Goal: Find specific page/section: Find specific page/section

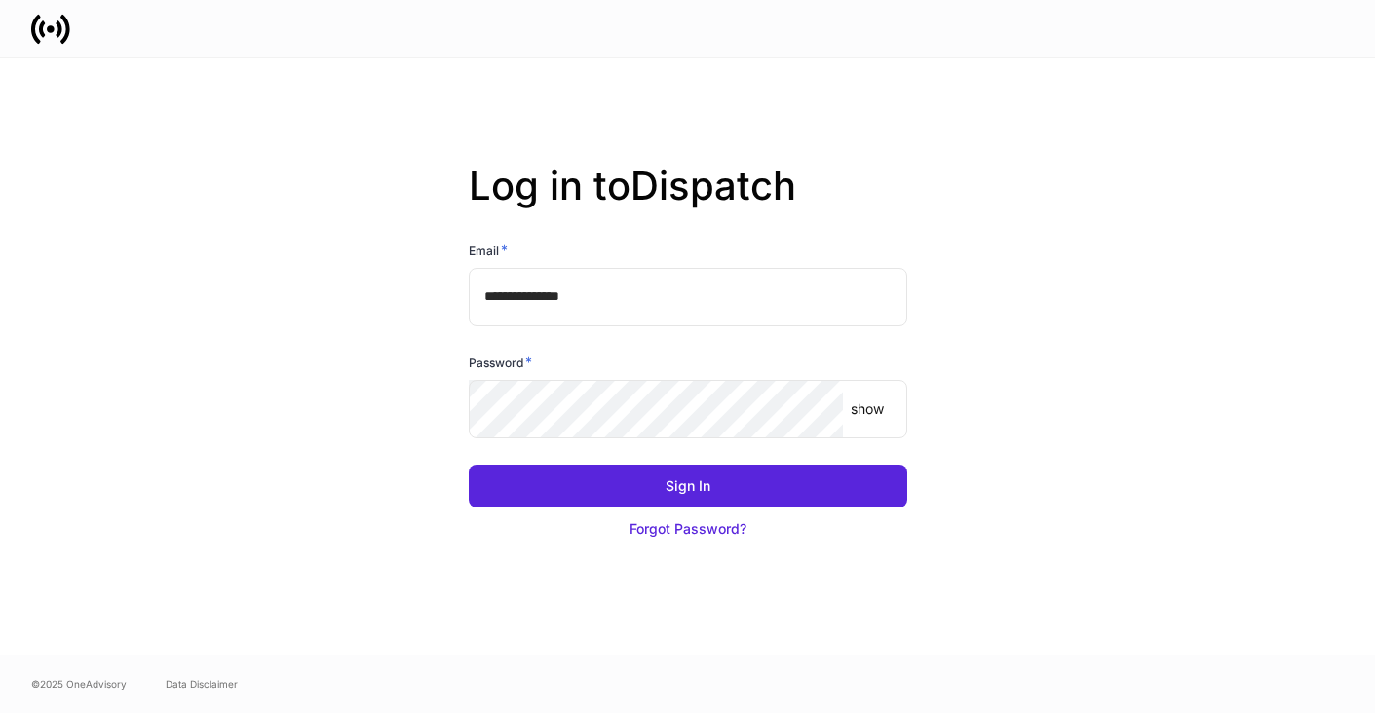
click at [632, 284] on input "**********" at bounding box center [688, 297] width 439 height 58
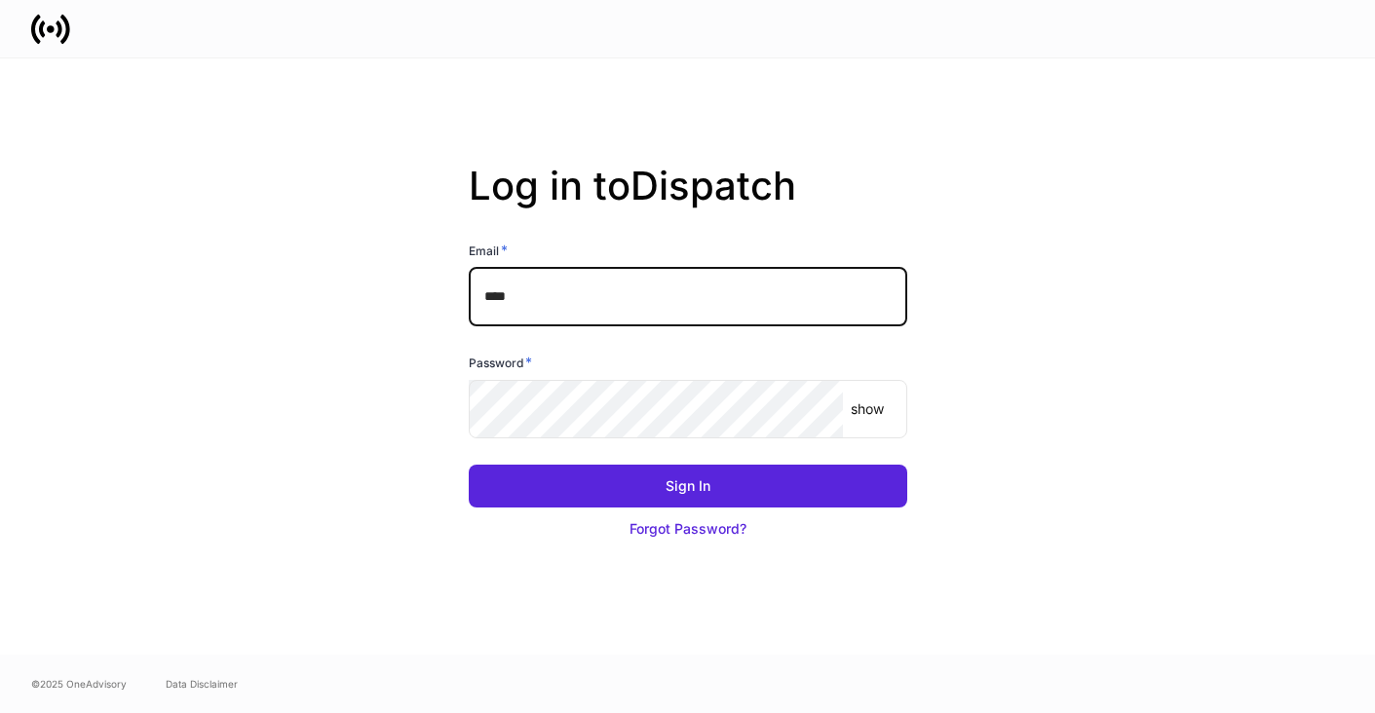
type input "**********"
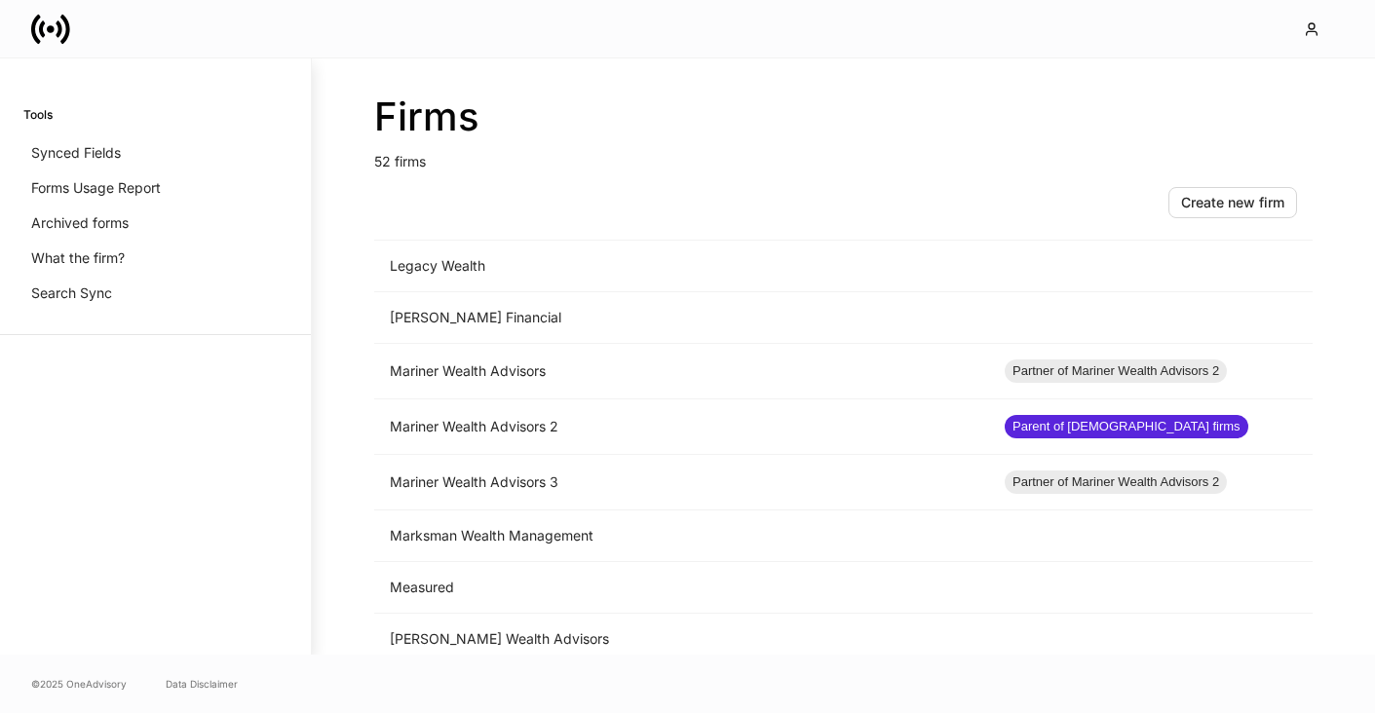
scroll to position [1547, 0]
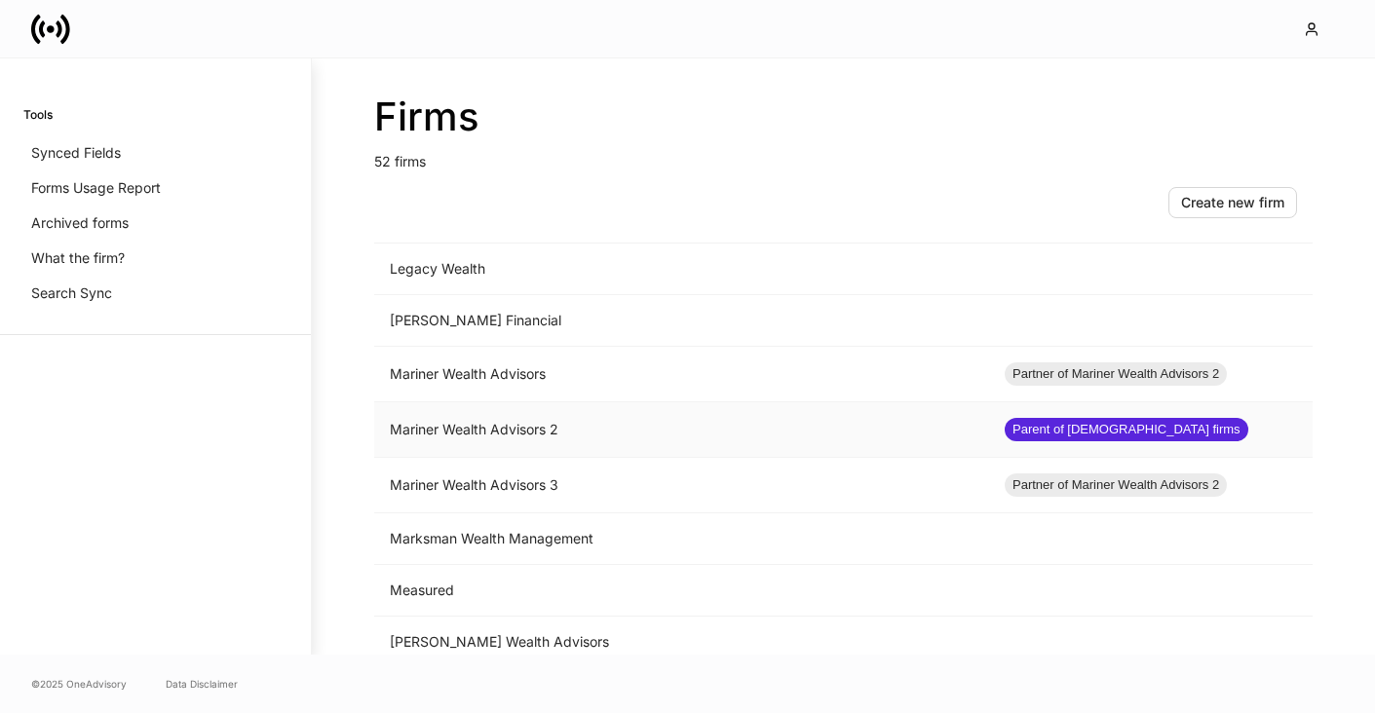
click at [497, 426] on td "Mariner Wealth Advisors 2" at bounding box center [681, 431] width 615 height 56
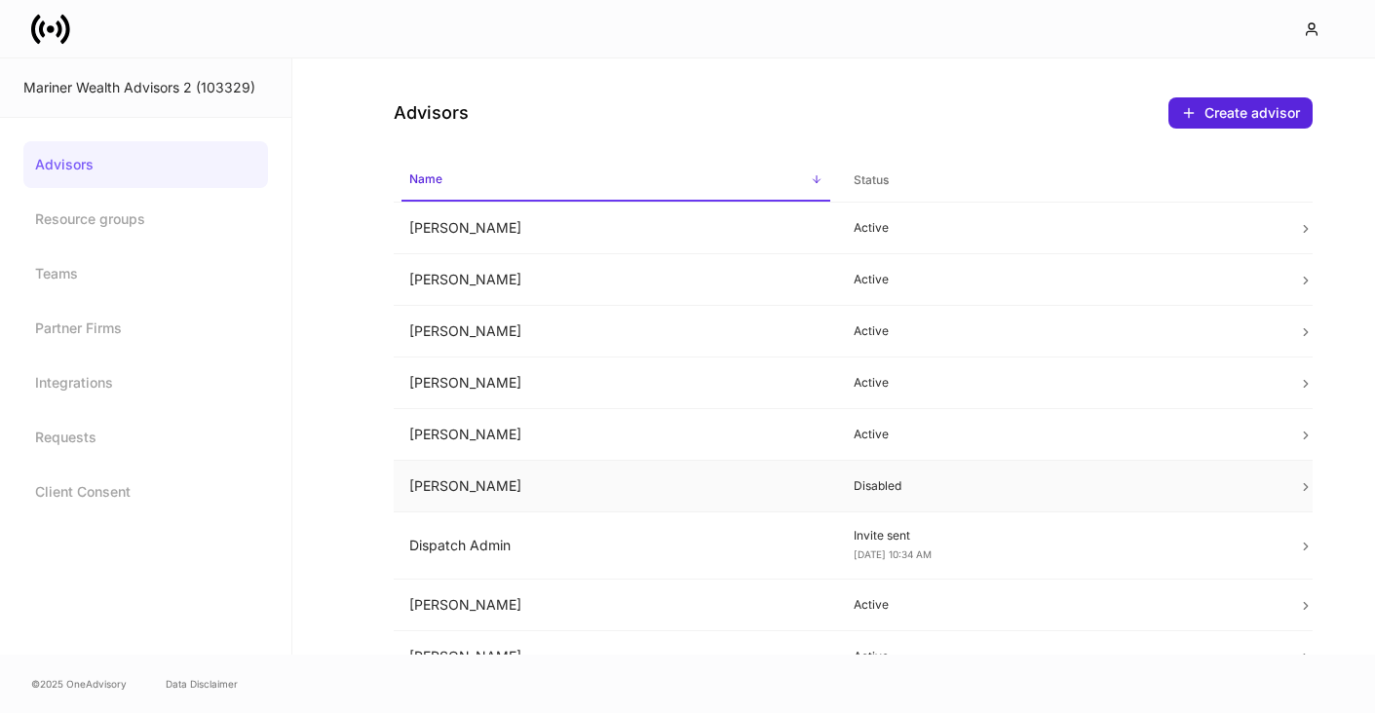
scroll to position [11, 0]
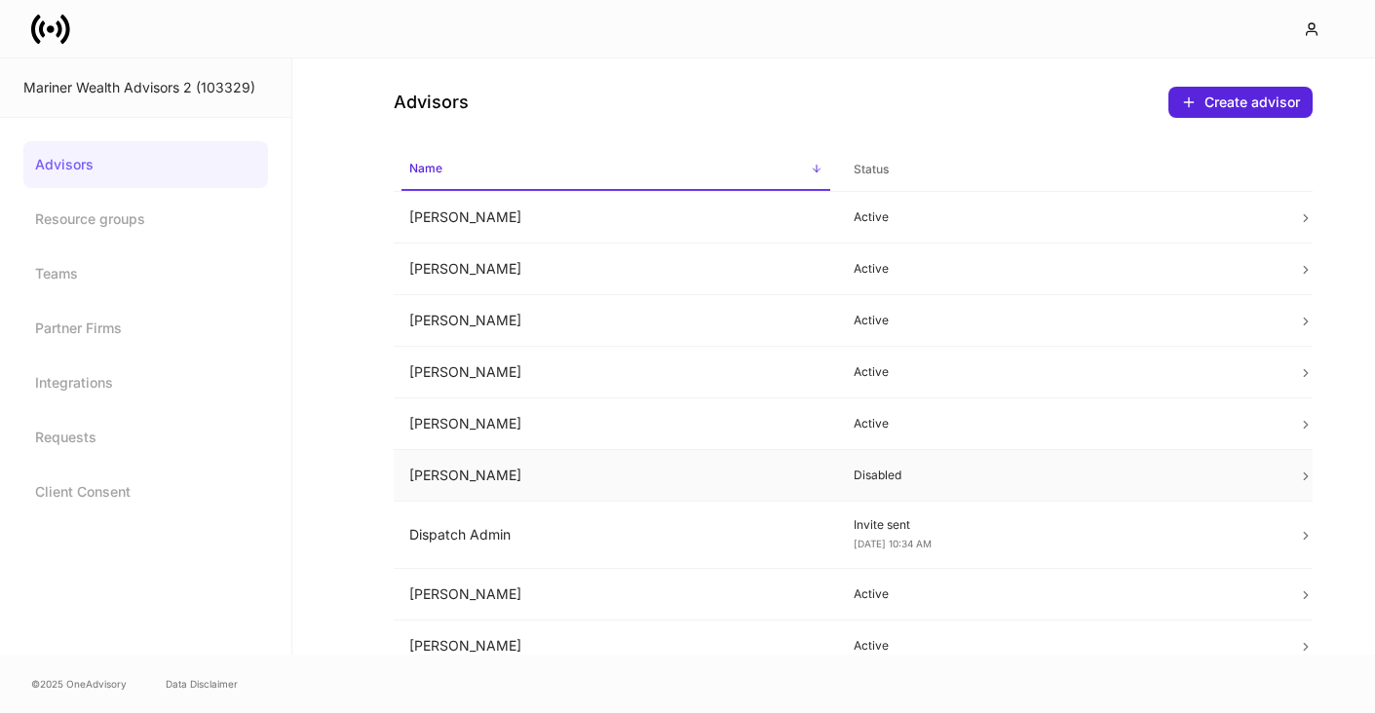
click at [490, 467] on td "[PERSON_NAME]" at bounding box center [616, 476] width 444 height 52
click at [443, 438] on td "[PERSON_NAME]" at bounding box center [616, 425] width 444 height 52
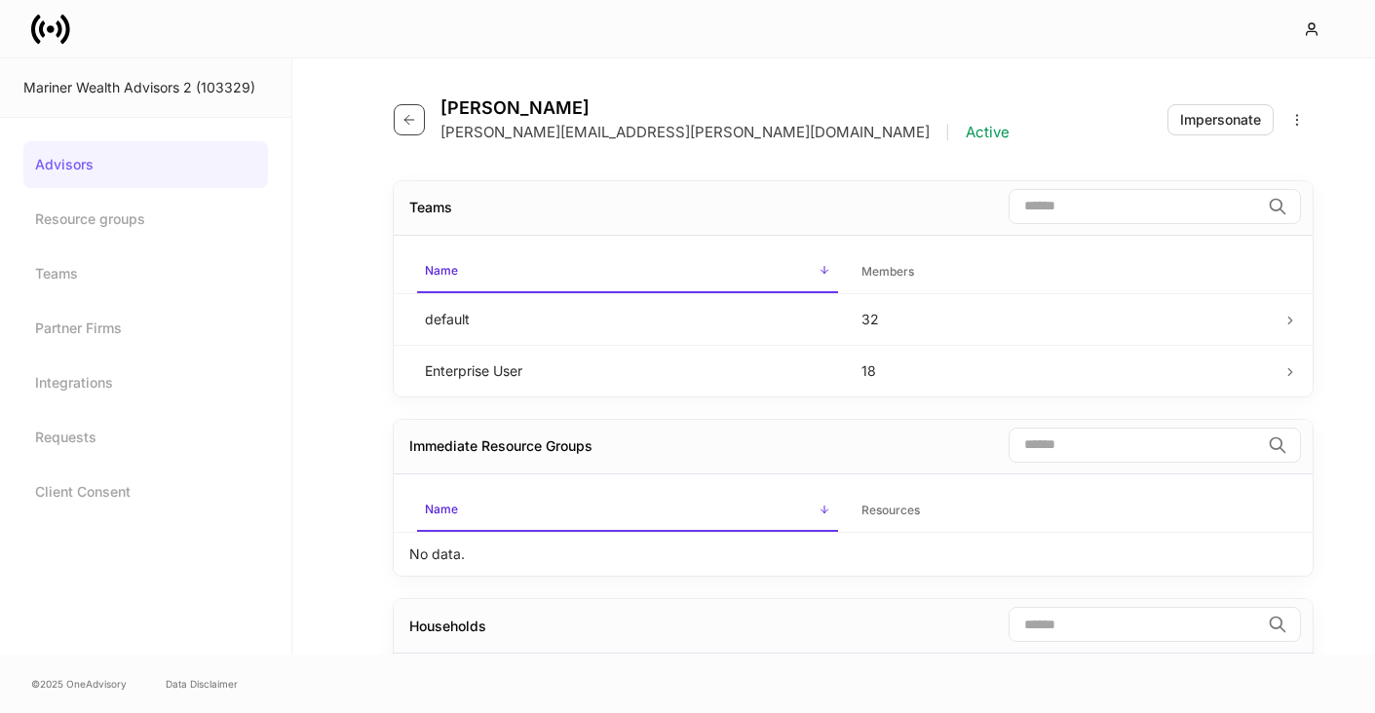
click at [420, 128] on button "button" at bounding box center [409, 119] width 31 height 31
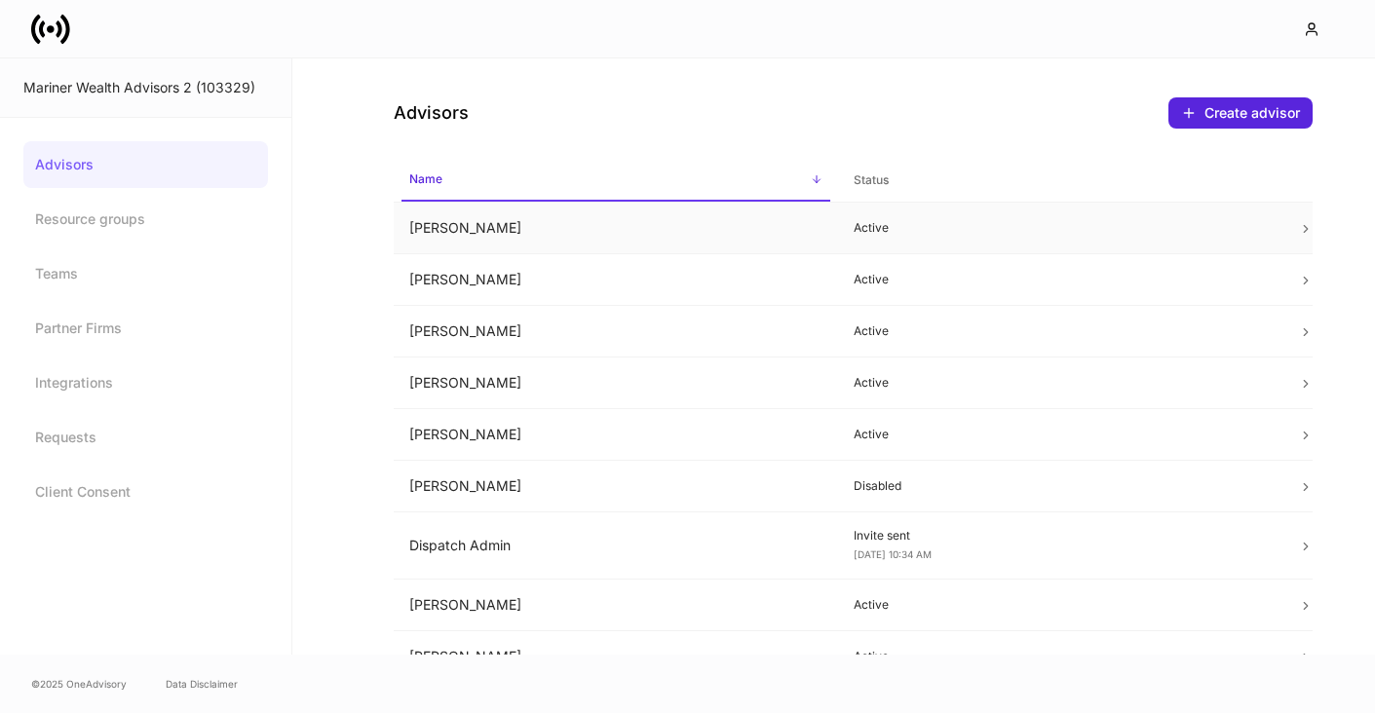
click at [444, 240] on td "[PERSON_NAME]" at bounding box center [616, 229] width 444 height 52
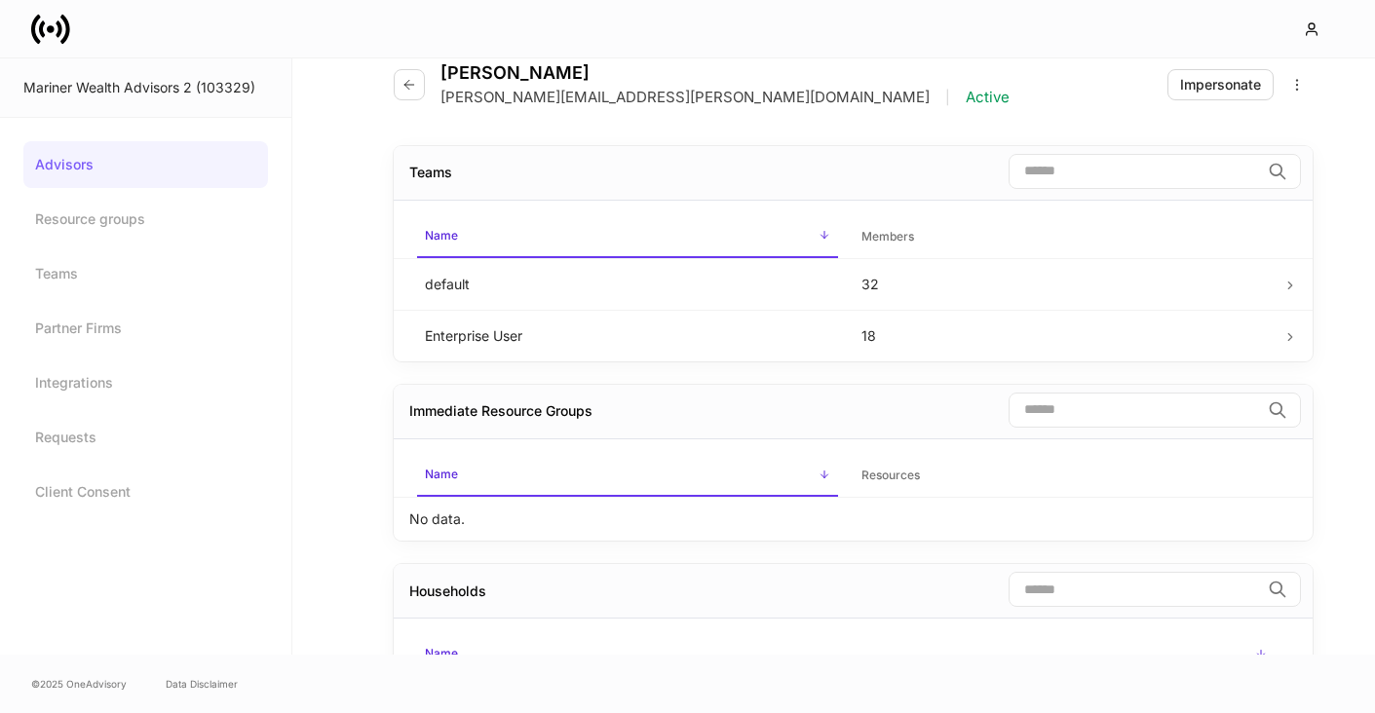
scroll to position [37, 0]
click at [468, 346] on td "Enterprise User" at bounding box center [627, 334] width 437 height 52
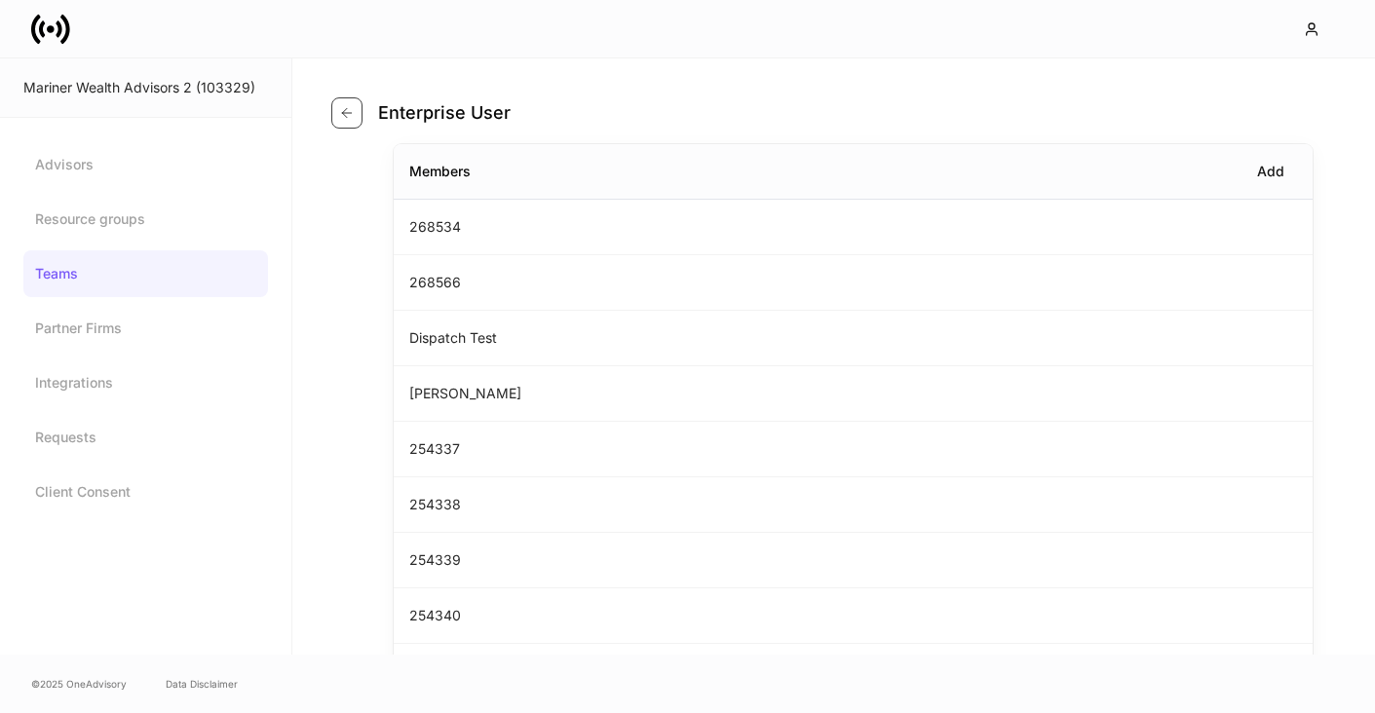
click at [337, 125] on button "button" at bounding box center [346, 112] width 31 height 31
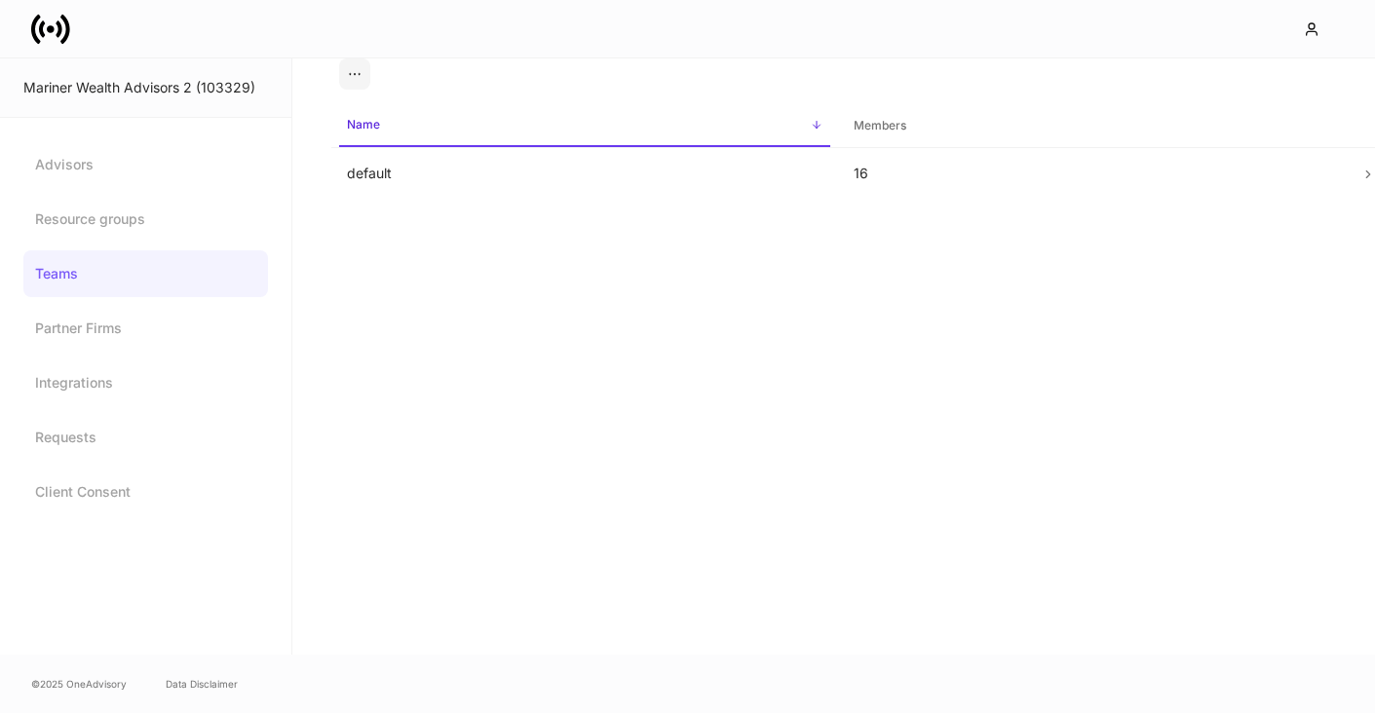
click at [112, 254] on link "Teams" at bounding box center [145, 273] width 245 height 47
click at [90, 255] on link "Teams" at bounding box center [145, 273] width 245 height 47
click at [82, 173] on link "Advisors" at bounding box center [145, 164] width 245 height 47
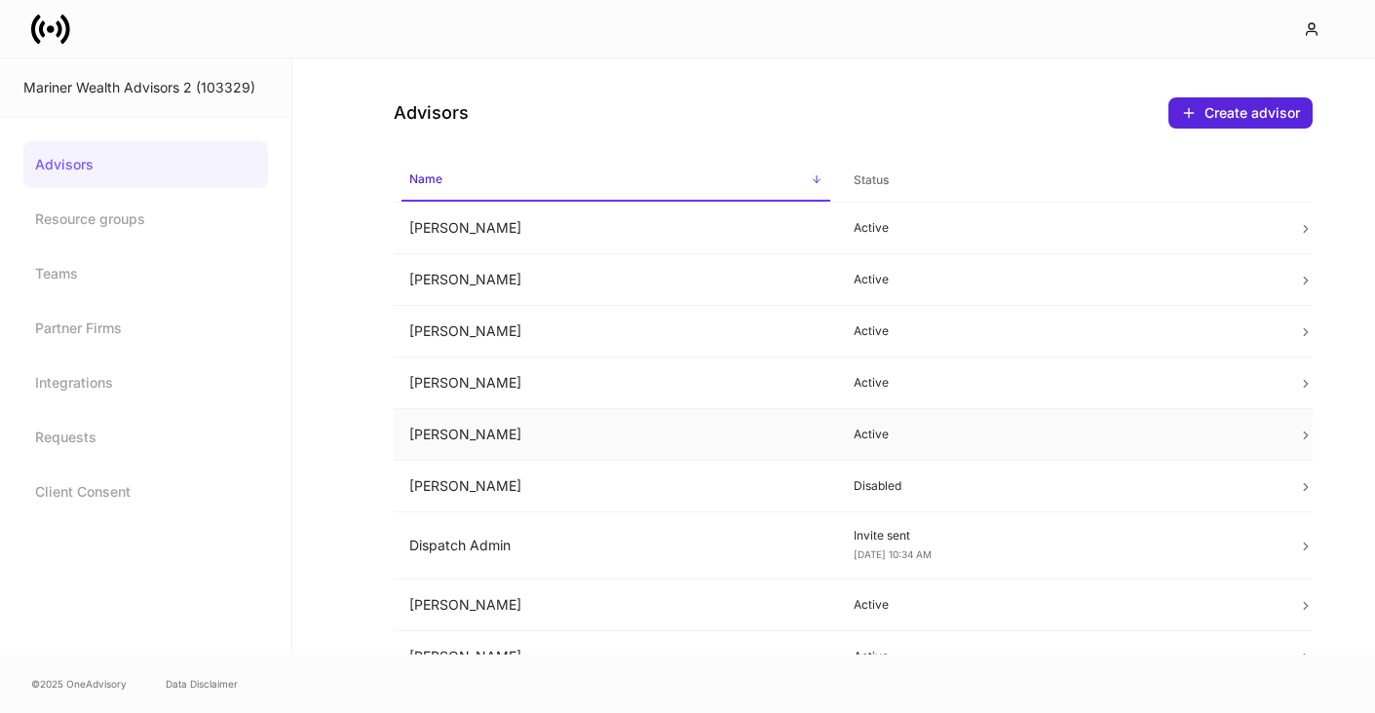
click at [452, 436] on td "[PERSON_NAME]" at bounding box center [616, 435] width 444 height 52
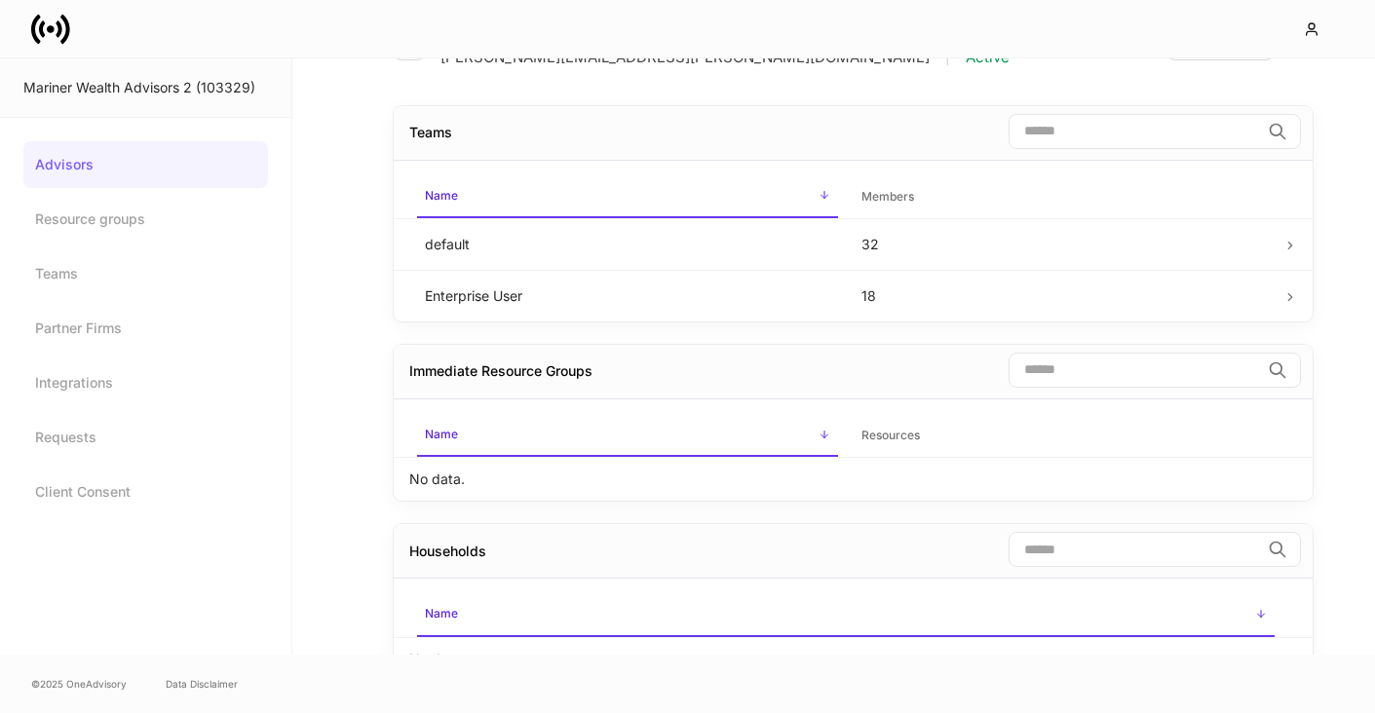
scroll to position [85, 0]
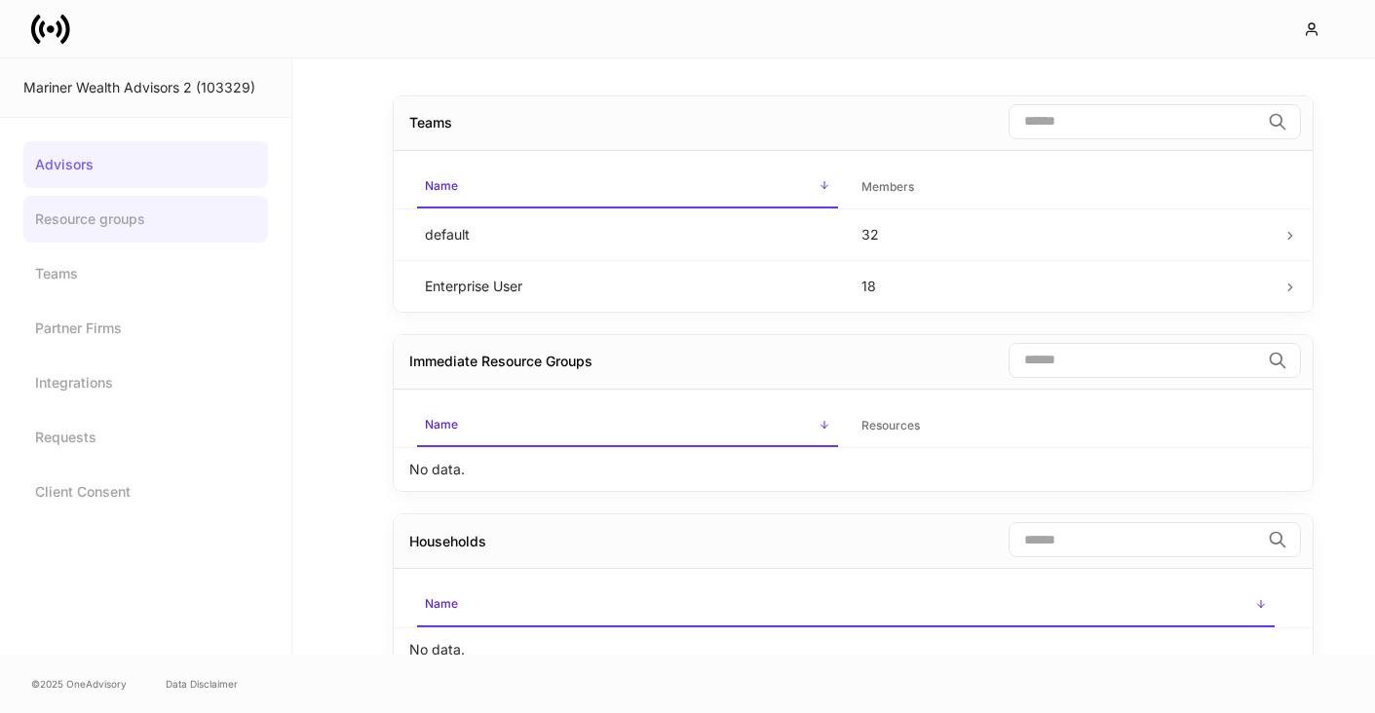
click at [111, 219] on link "Resource groups" at bounding box center [145, 219] width 245 height 47
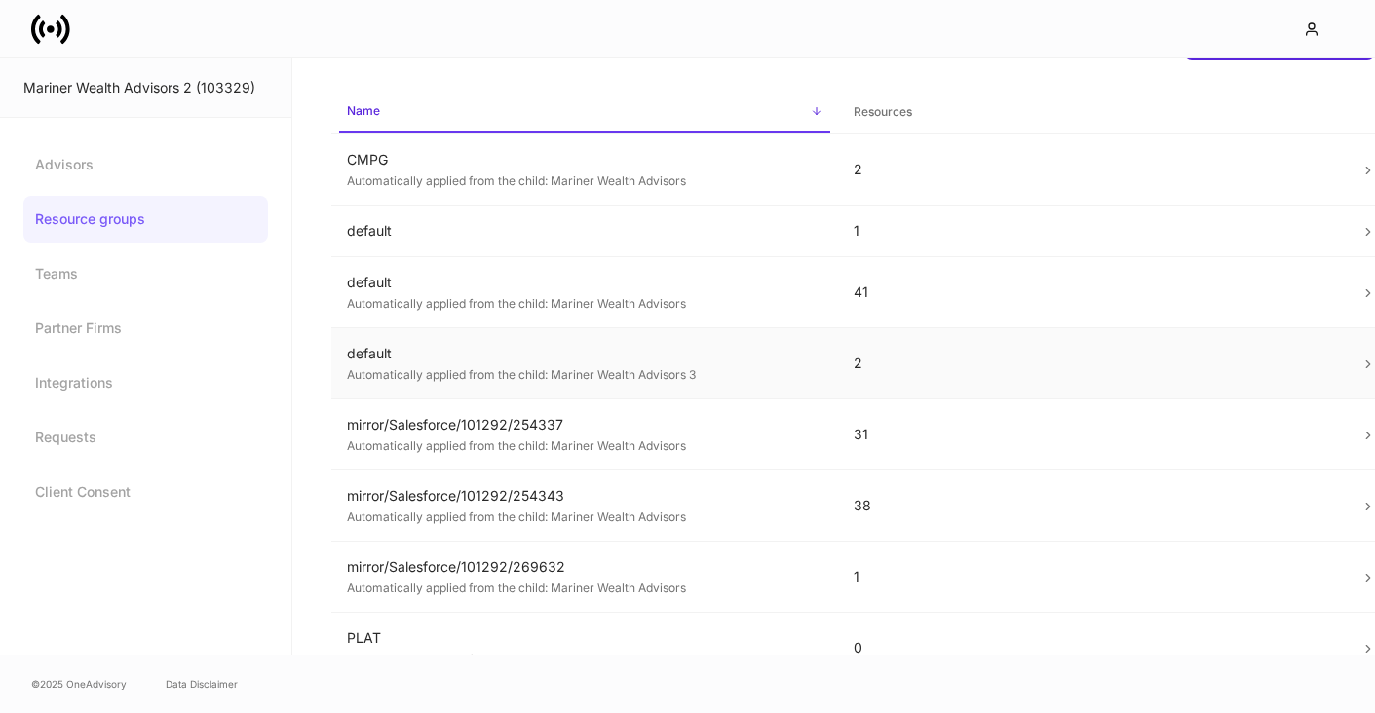
scroll to position [46, 0]
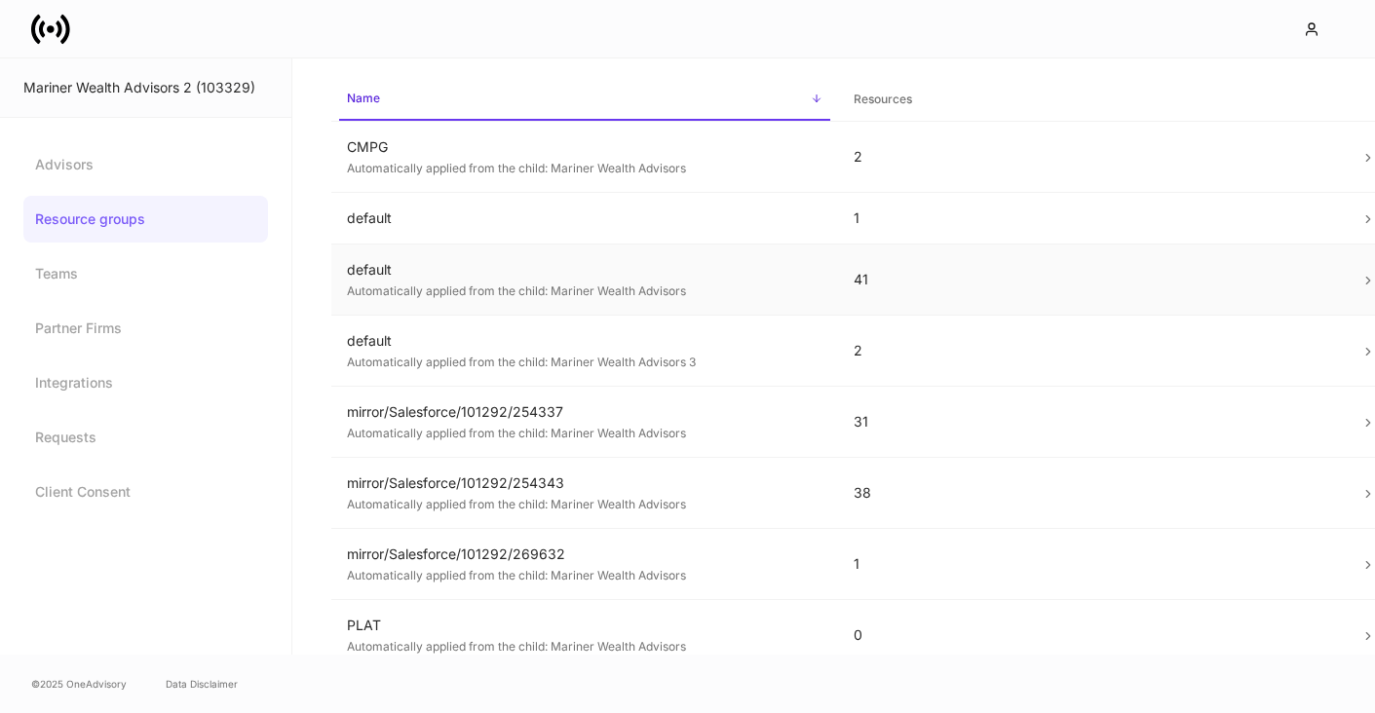
click at [442, 285] on div "Automatically applied from the child: Mariner Wealth Advisors" at bounding box center [585, 289] width 476 height 19
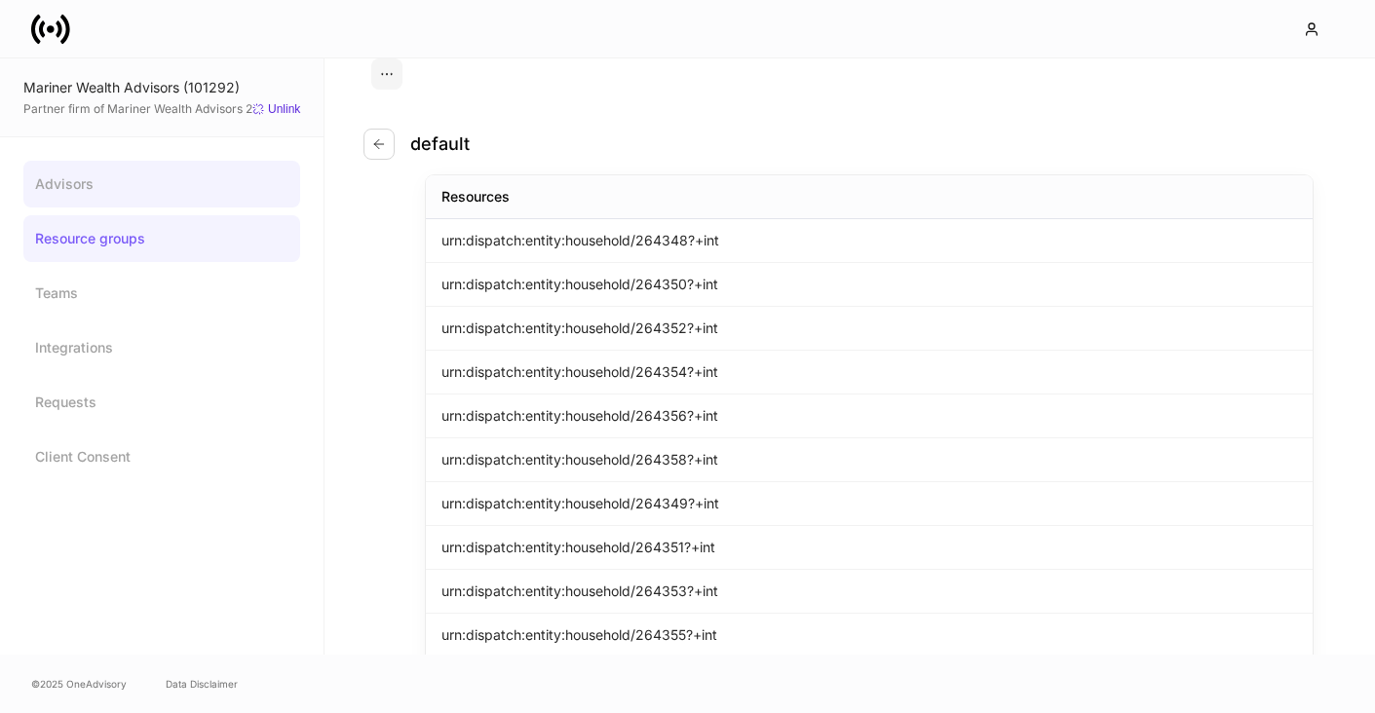
click at [118, 191] on link "Advisors" at bounding box center [161, 184] width 277 height 47
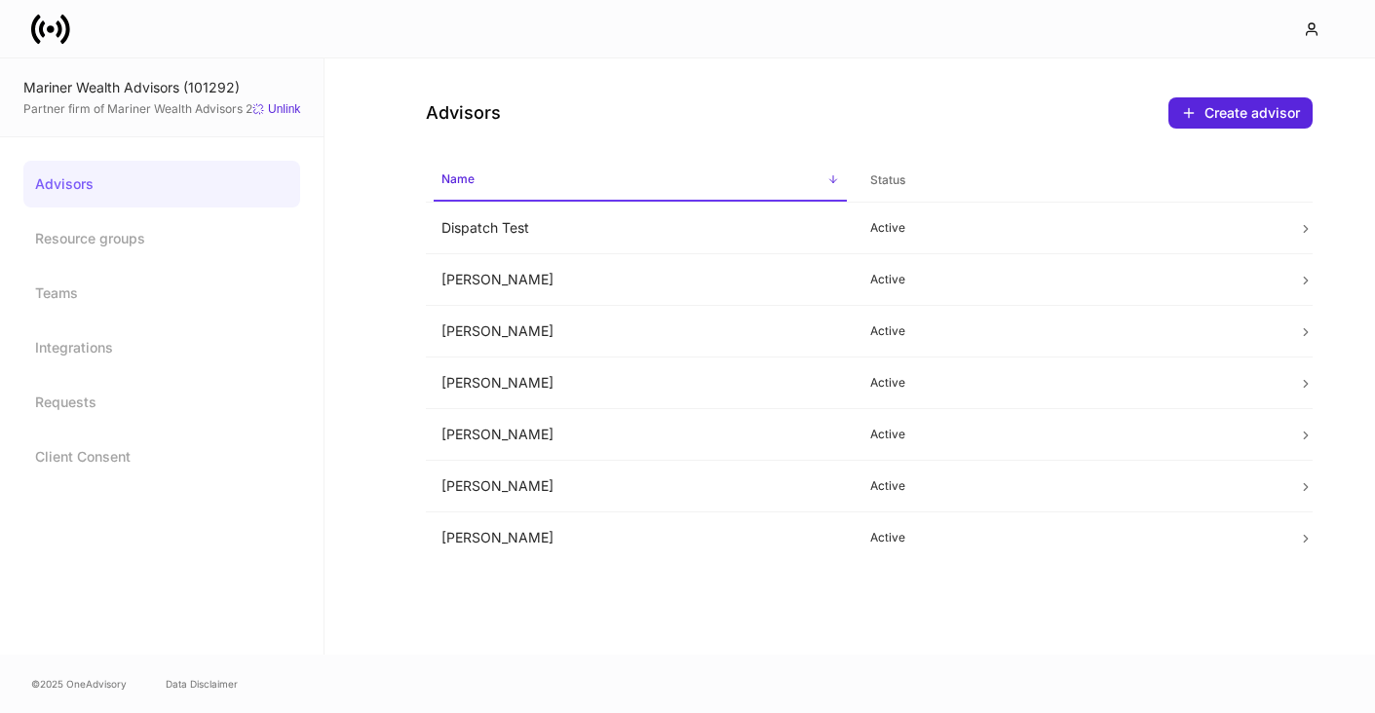
click at [62, 28] on icon at bounding box center [50, 29] width 39 height 39
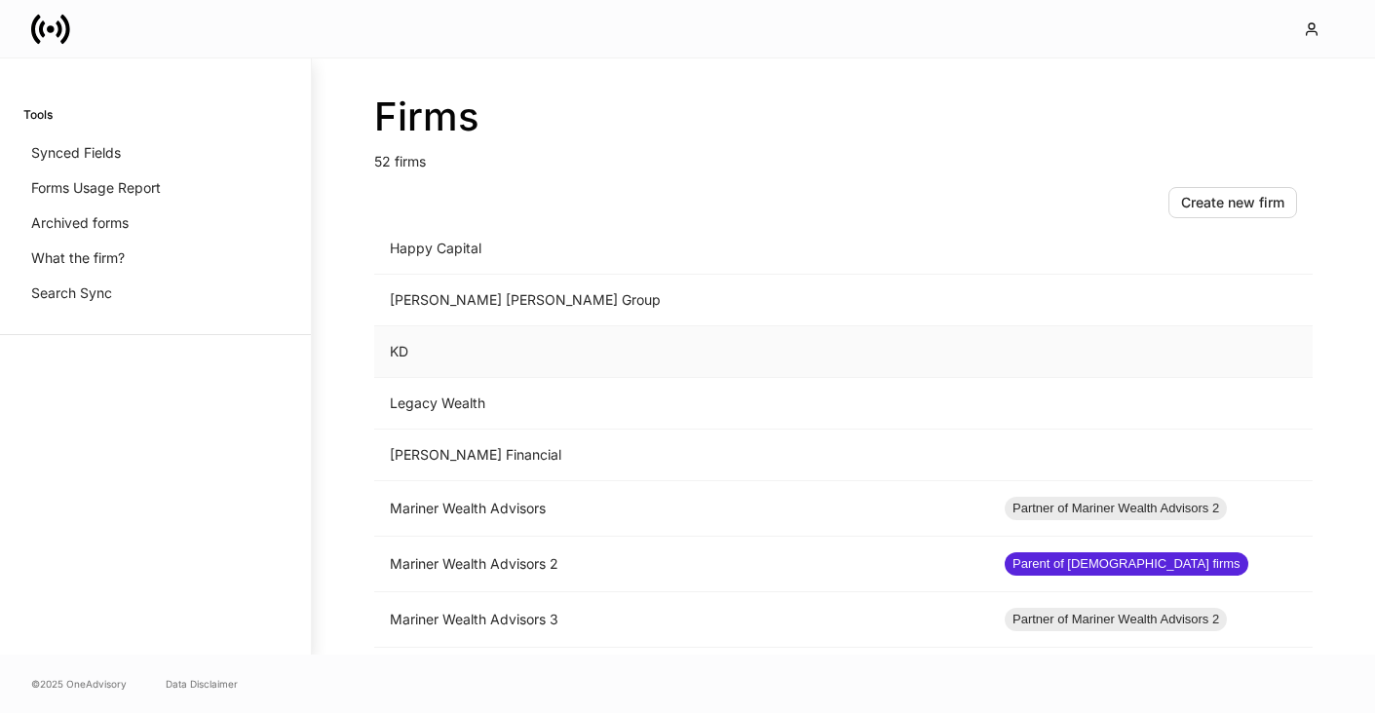
scroll to position [1443, 0]
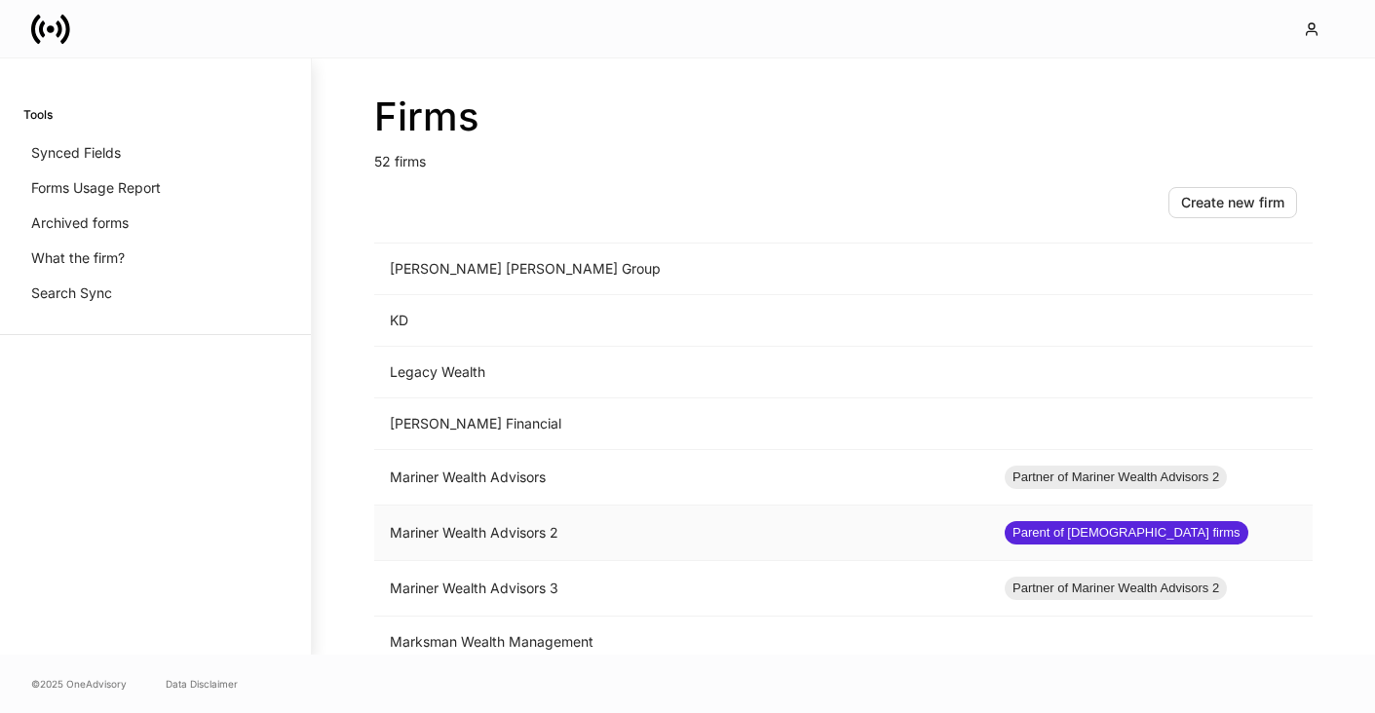
click at [443, 534] on td "Mariner Wealth Advisors 2" at bounding box center [681, 534] width 615 height 56
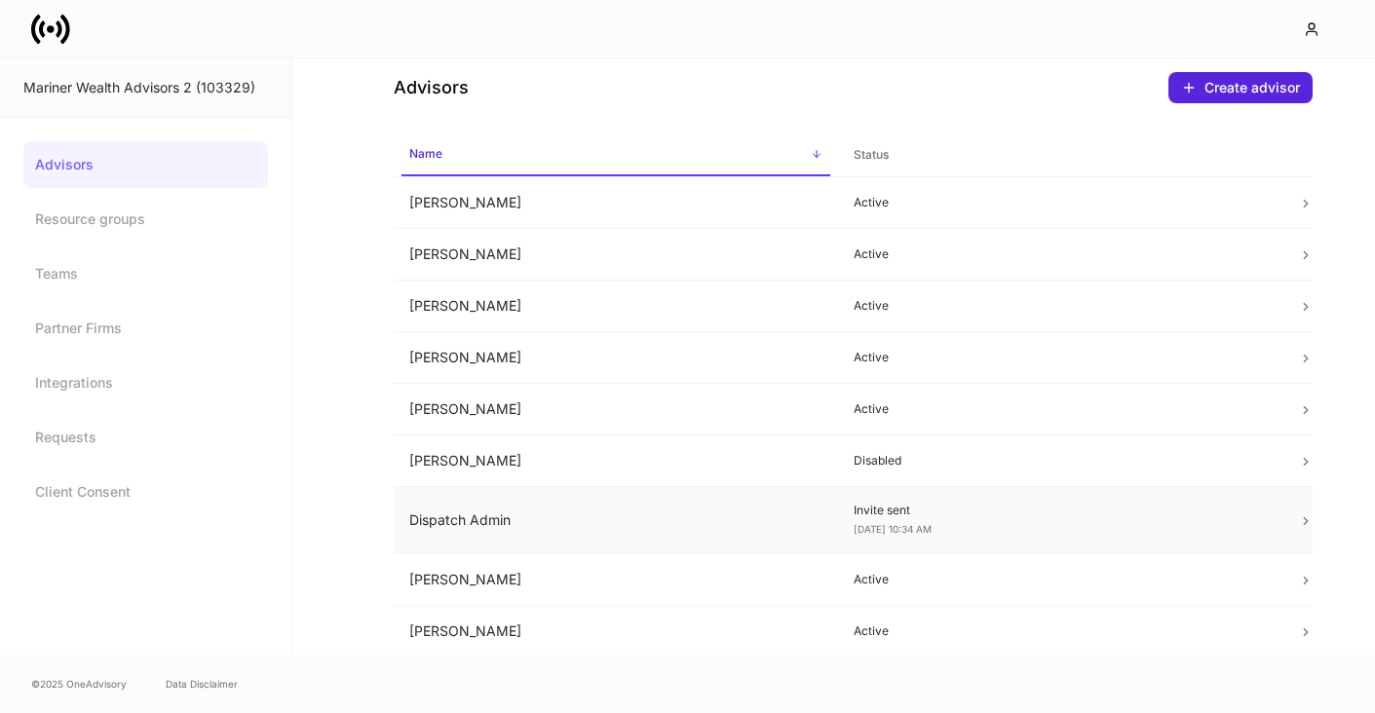
scroll to position [27, 0]
click at [443, 414] on td "[PERSON_NAME]" at bounding box center [616, 408] width 444 height 52
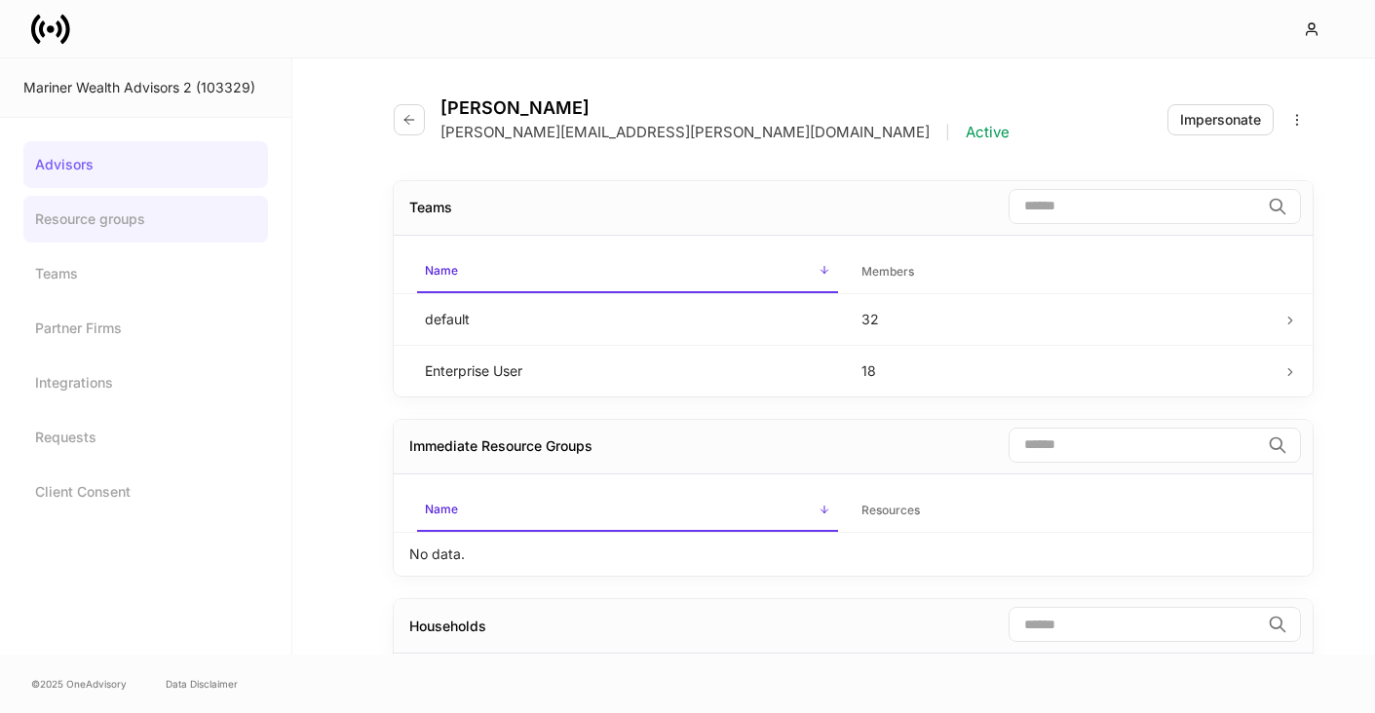
click at [97, 208] on link "Resource groups" at bounding box center [145, 219] width 245 height 47
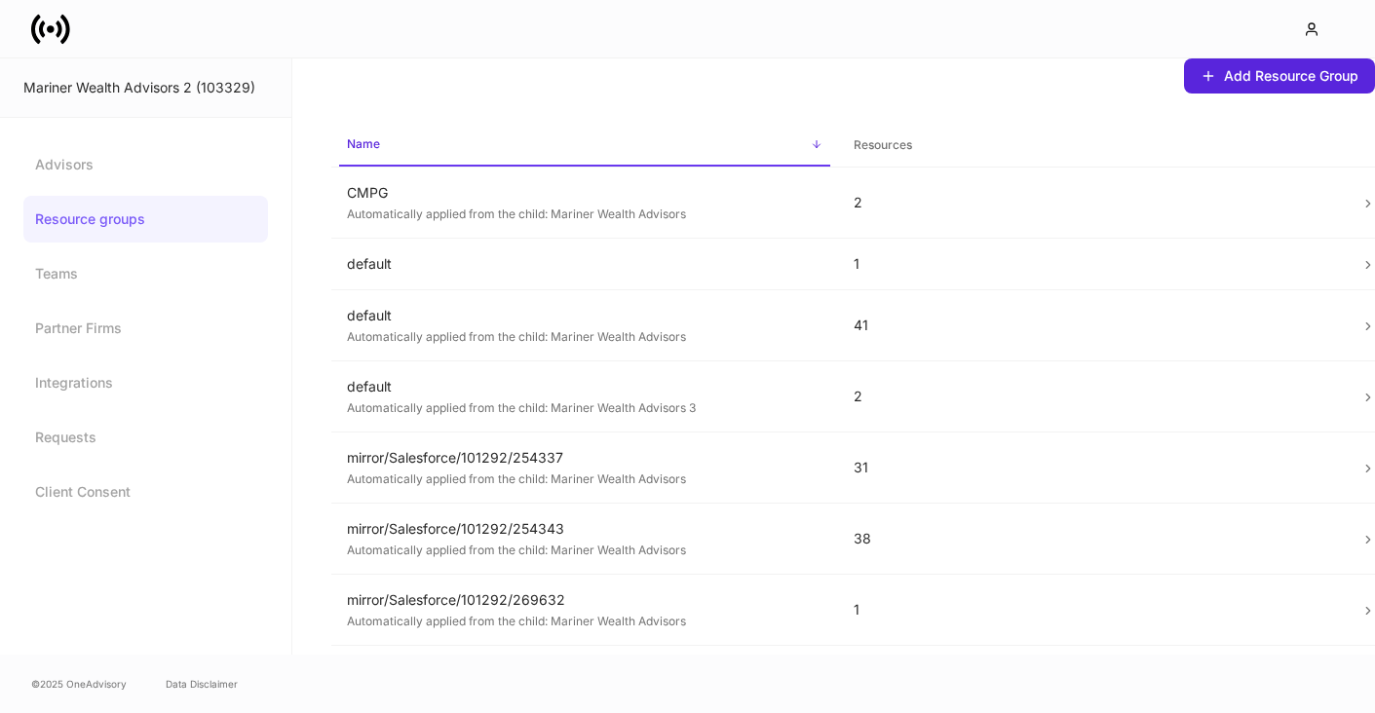
click at [86, 188] on div "Advisors Resource groups Teams Partner Firms Integrations Requests Client Conse…" at bounding box center [145, 328] width 245 height 374
click at [68, 164] on link "Advisors" at bounding box center [145, 164] width 245 height 47
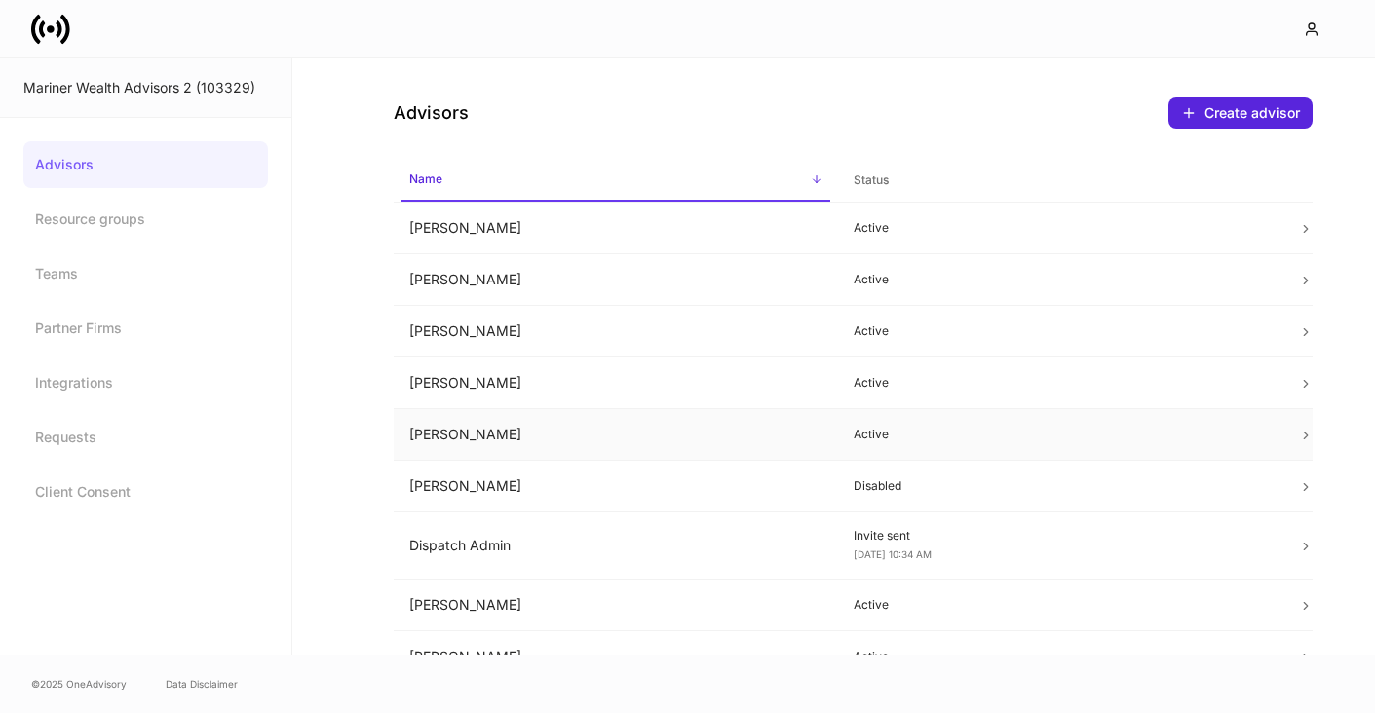
click at [483, 435] on td "[PERSON_NAME]" at bounding box center [616, 435] width 444 height 52
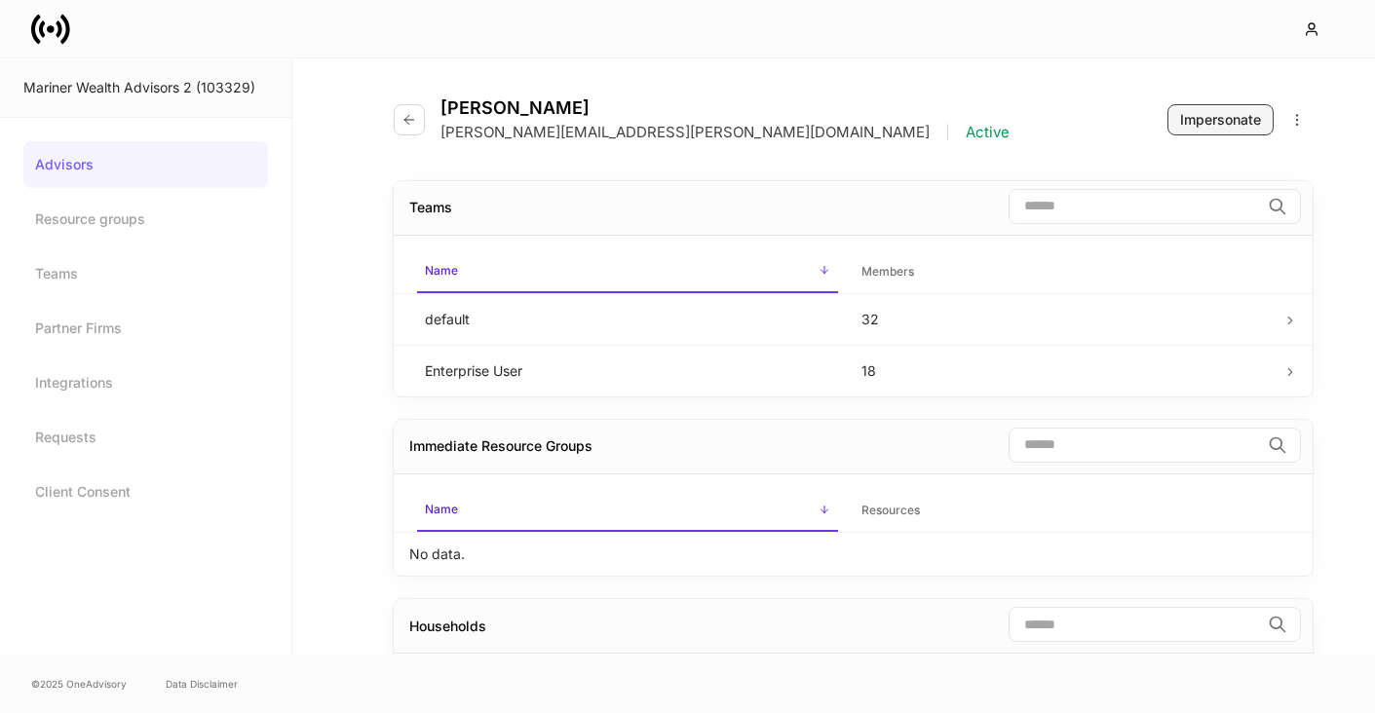
click at [1227, 134] on button "Impersonate" at bounding box center [1221, 119] width 106 height 31
